Goal: Information Seeking & Learning: Learn about a topic

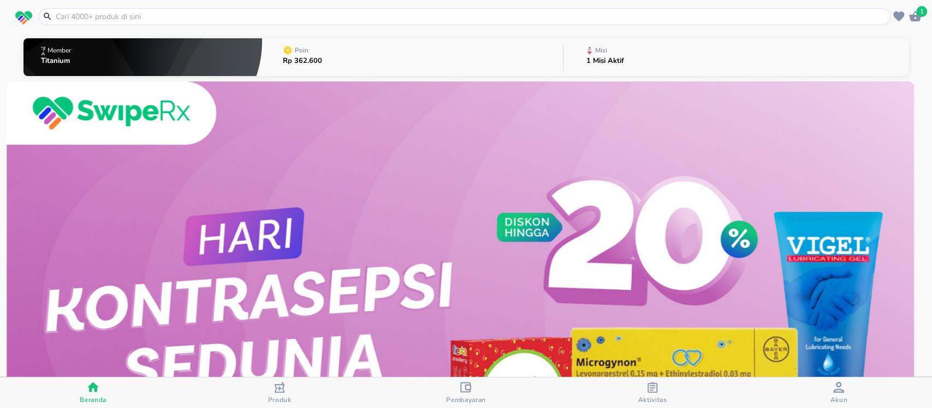
click at [595, 48] on p "Misi" at bounding box center [601, 50] width 12 height 7
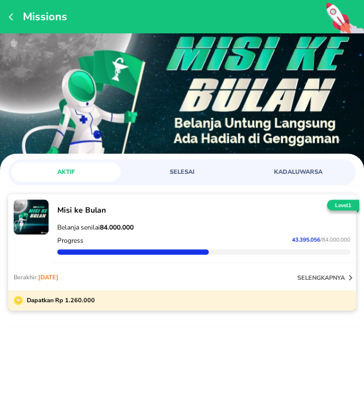
click at [326, 280] on p "selengkapnya" at bounding box center [322, 278] width 48 height 8
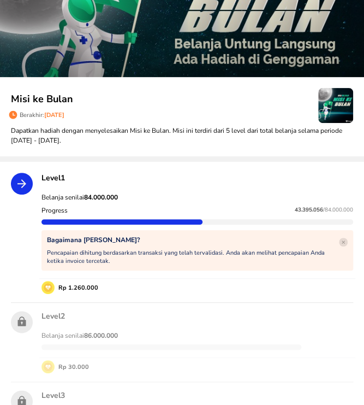
scroll to position [73, 0]
